Goal: Transaction & Acquisition: Purchase product/service

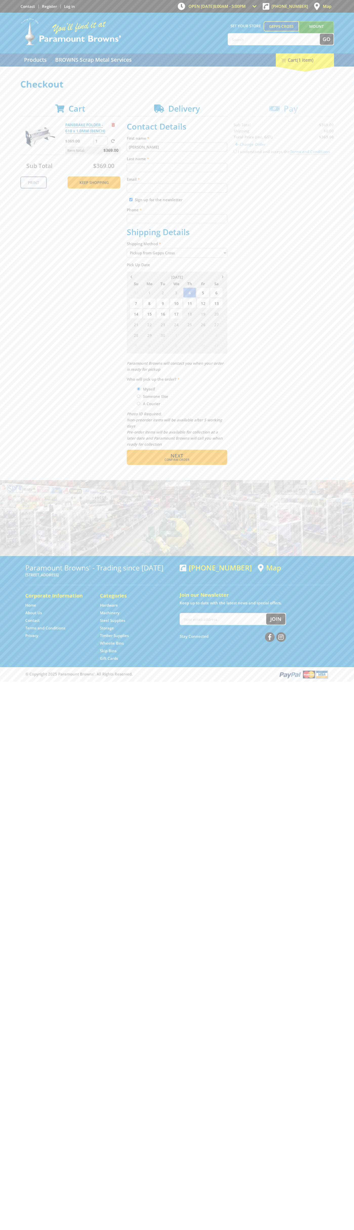
type input "[PERSON_NAME]"
type input "[EMAIL_ADDRESS][DOMAIN_NAME]"
type input "0293744000"
click at [177, 456] on span "Next" at bounding box center [177, 455] width 13 height 7
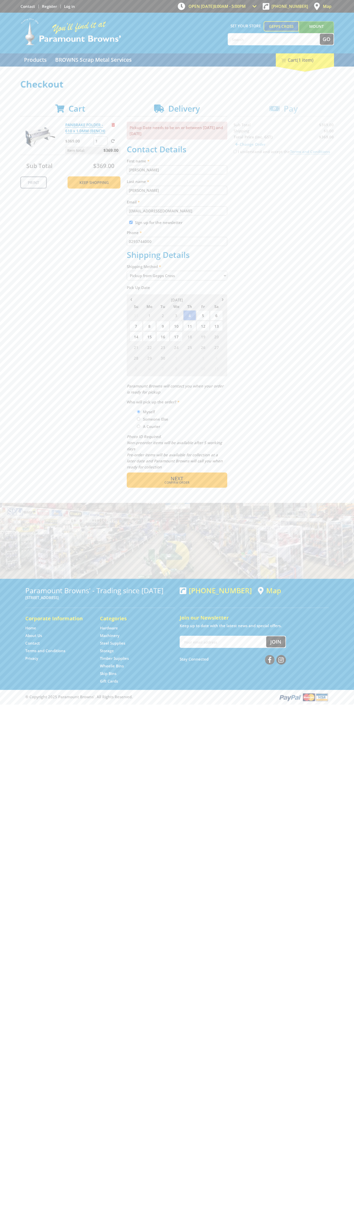
type input "[PERSON_NAME]"
click at [177, 483] on span "Confirm order" at bounding box center [177, 482] width 79 height 3
click at [177, 479] on span "Next" at bounding box center [177, 478] width 13 height 7
